Goal: Task Accomplishment & Management: Use online tool/utility

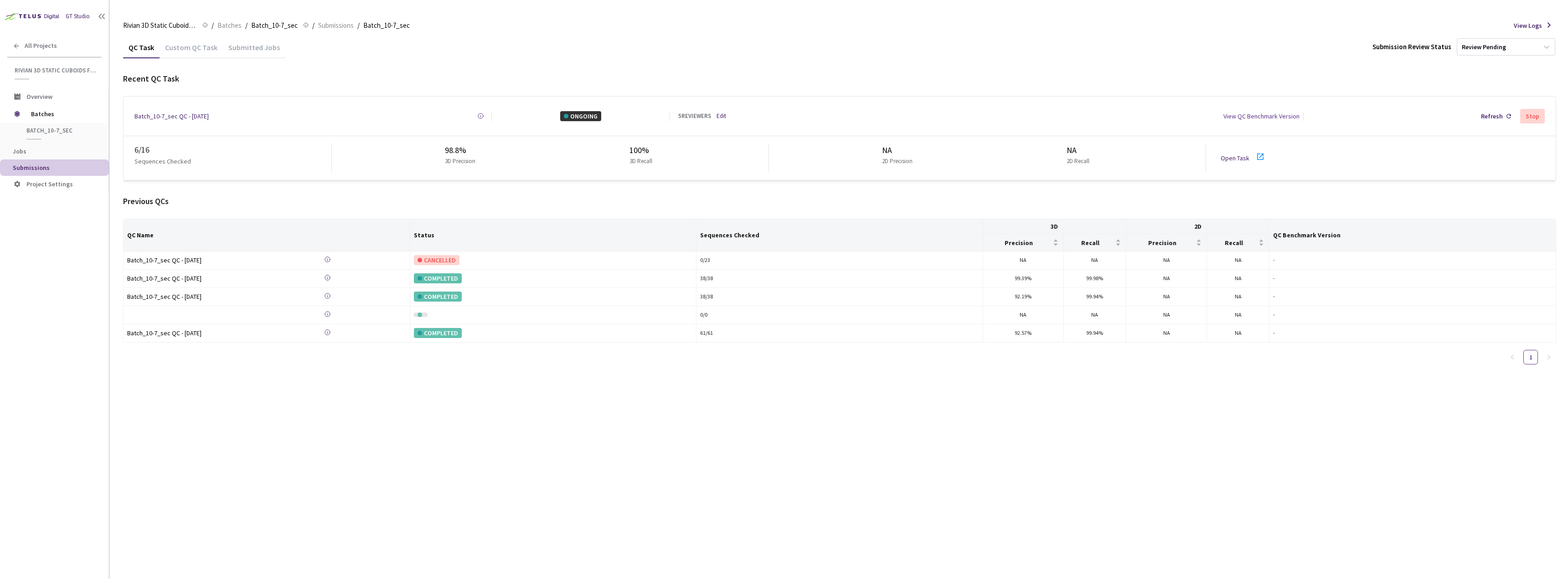
click at [1234, 154] on link "Open Task" at bounding box center [1234, 158] width 29 height 8
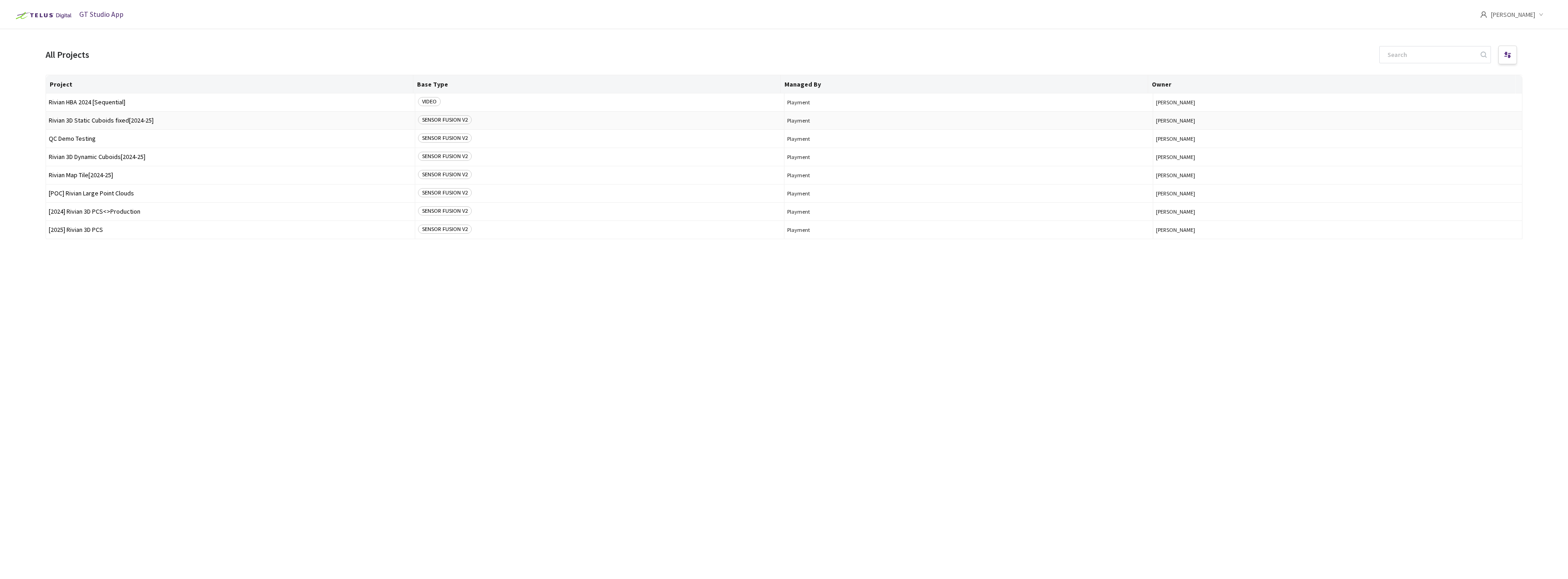
click at [173, 119] on span "Rivian 3D Static Cuboids fixed[2024-25]" at bounding box center [230, 120] width 363 height 7
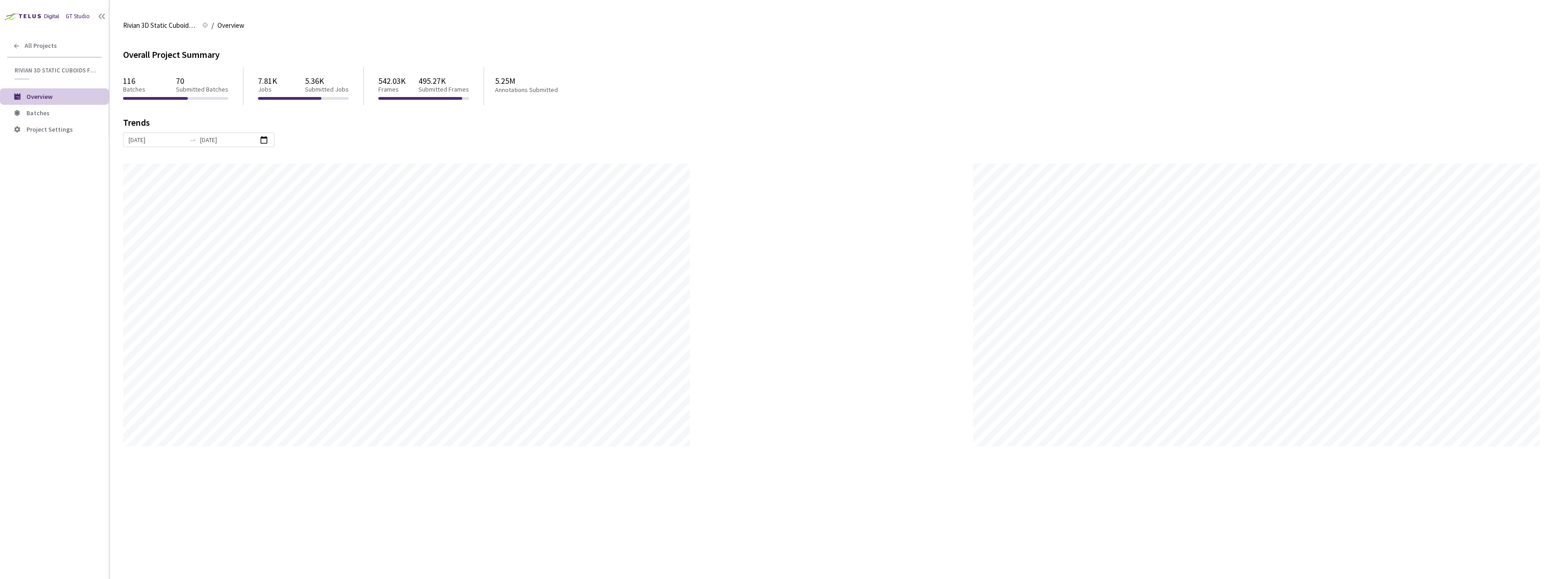
scroll to position [579, 1568]
click at [63, 116] on span "Batches" at bounding box center [64, 113] width 75 height 8
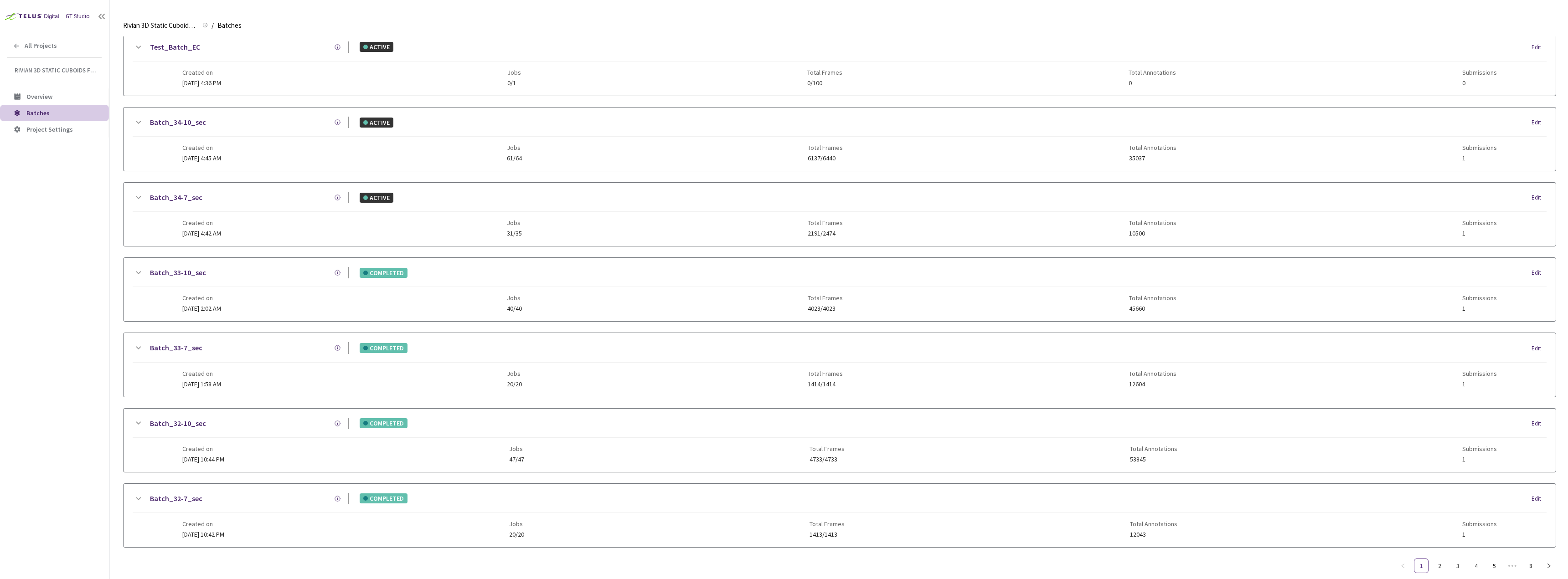
scroll to position [733, 0]
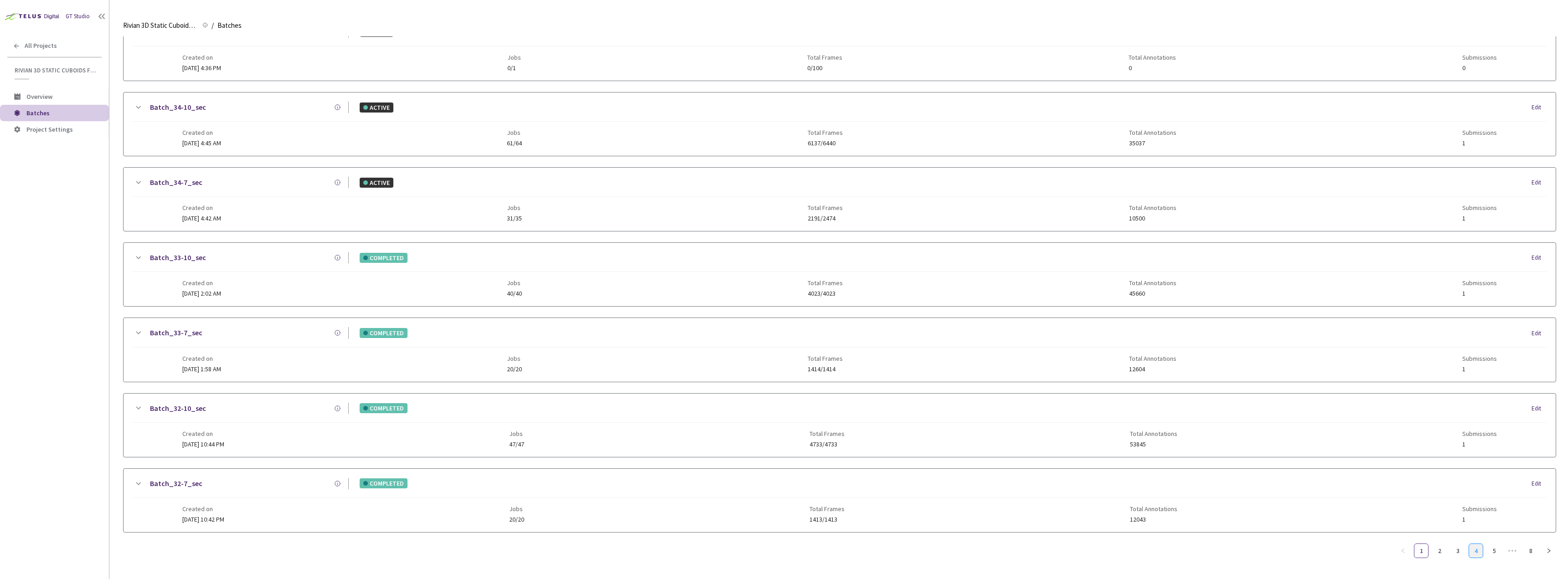
click at [1483, 547] on li "4" at bounding box center [1476, 550] width 15 height 15
click at [1477, 552] on link "5" at bounding box center [1476, 550] width 13 height 13
click at [246, 336] on div "Batch_10-7_sec" at bounding box center [246, 333] width 205 height 12
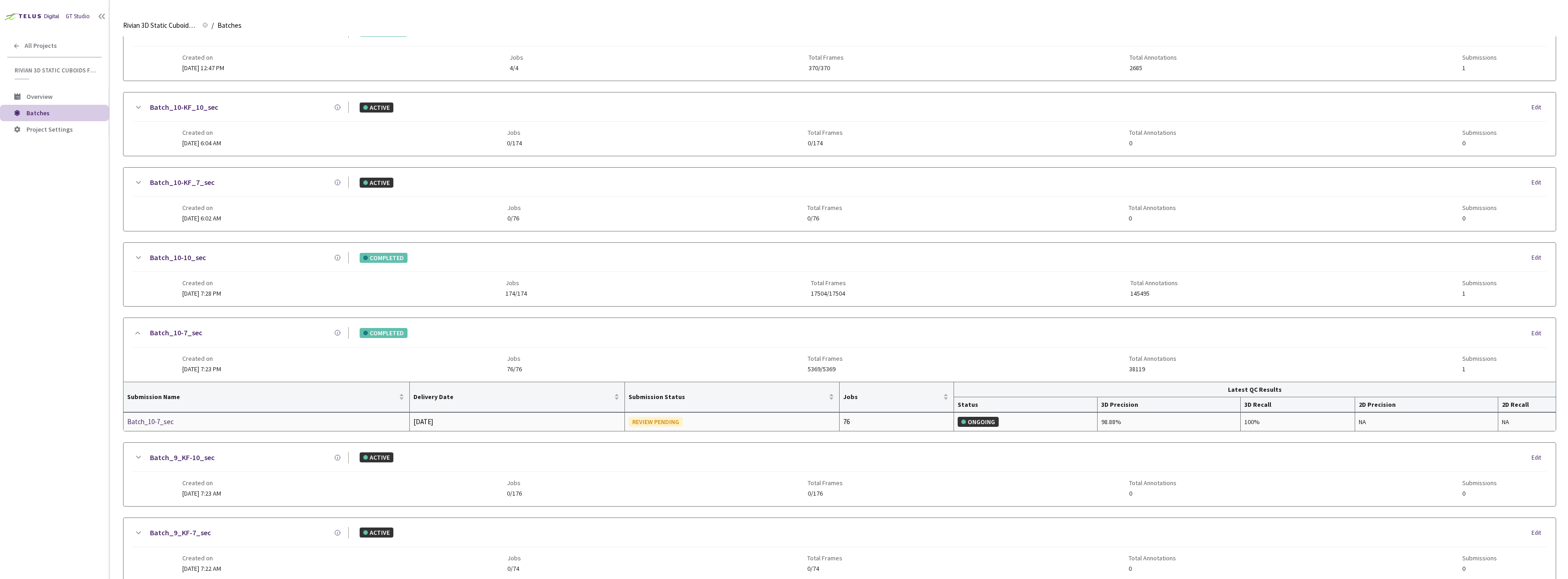
click at [168, 425] on div "Batch_10-7_sec" at bounding box center [175, 421] width 97 height 11
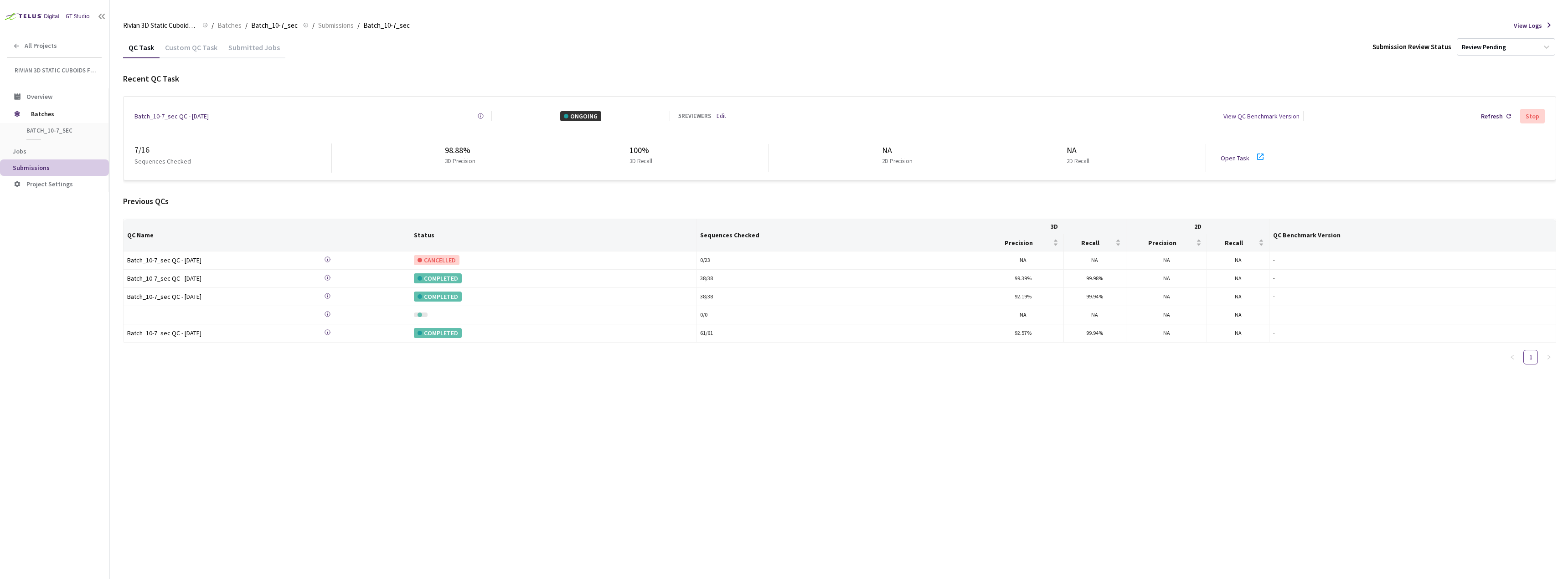
click at [1230, 159] on div "Open Task" at bounding box center [1237, 158] width 34 height 10
